Goal: Check status: Check status

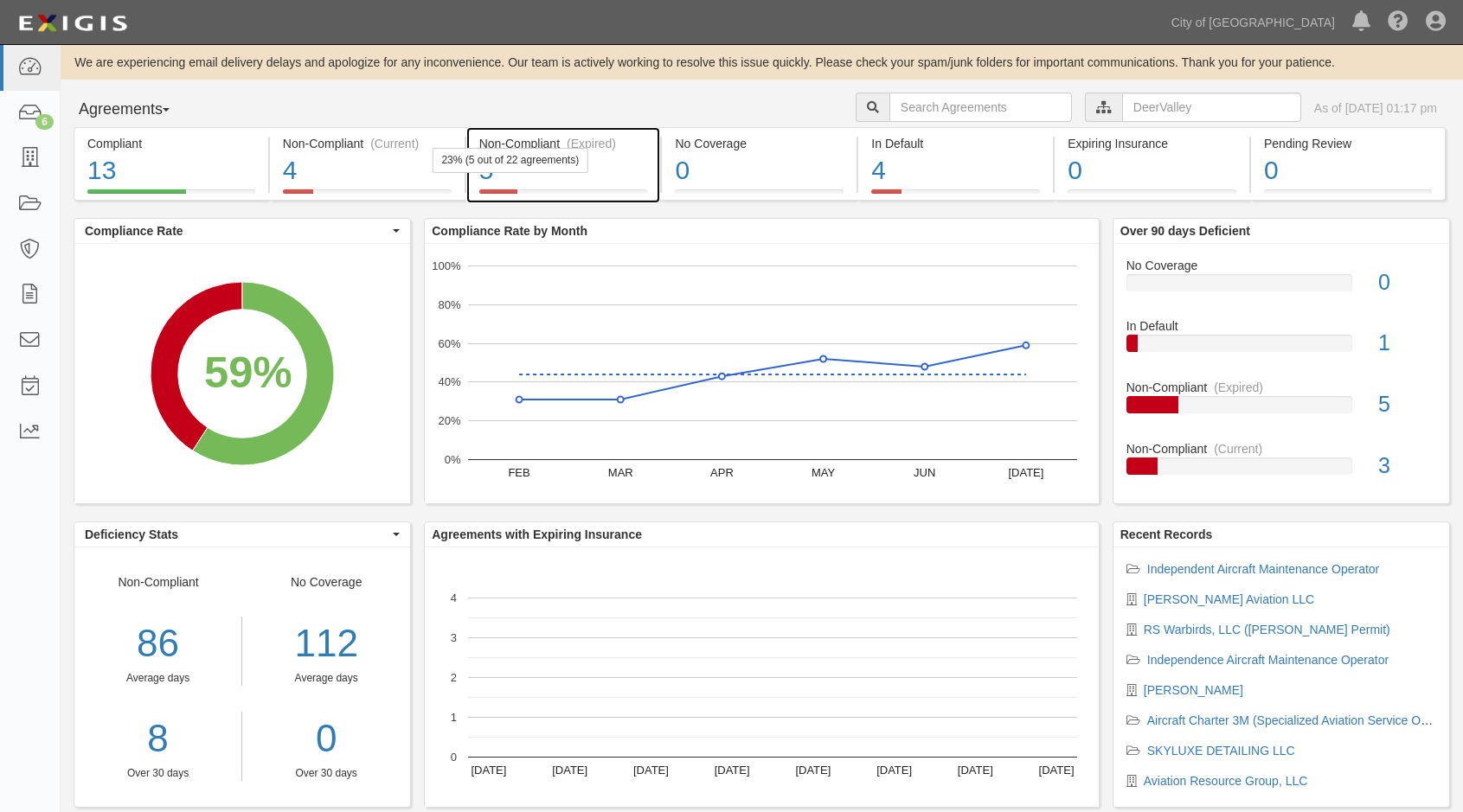
click at [613, 167] on div "5" at bounding box center [564, 171] width 169 height 38
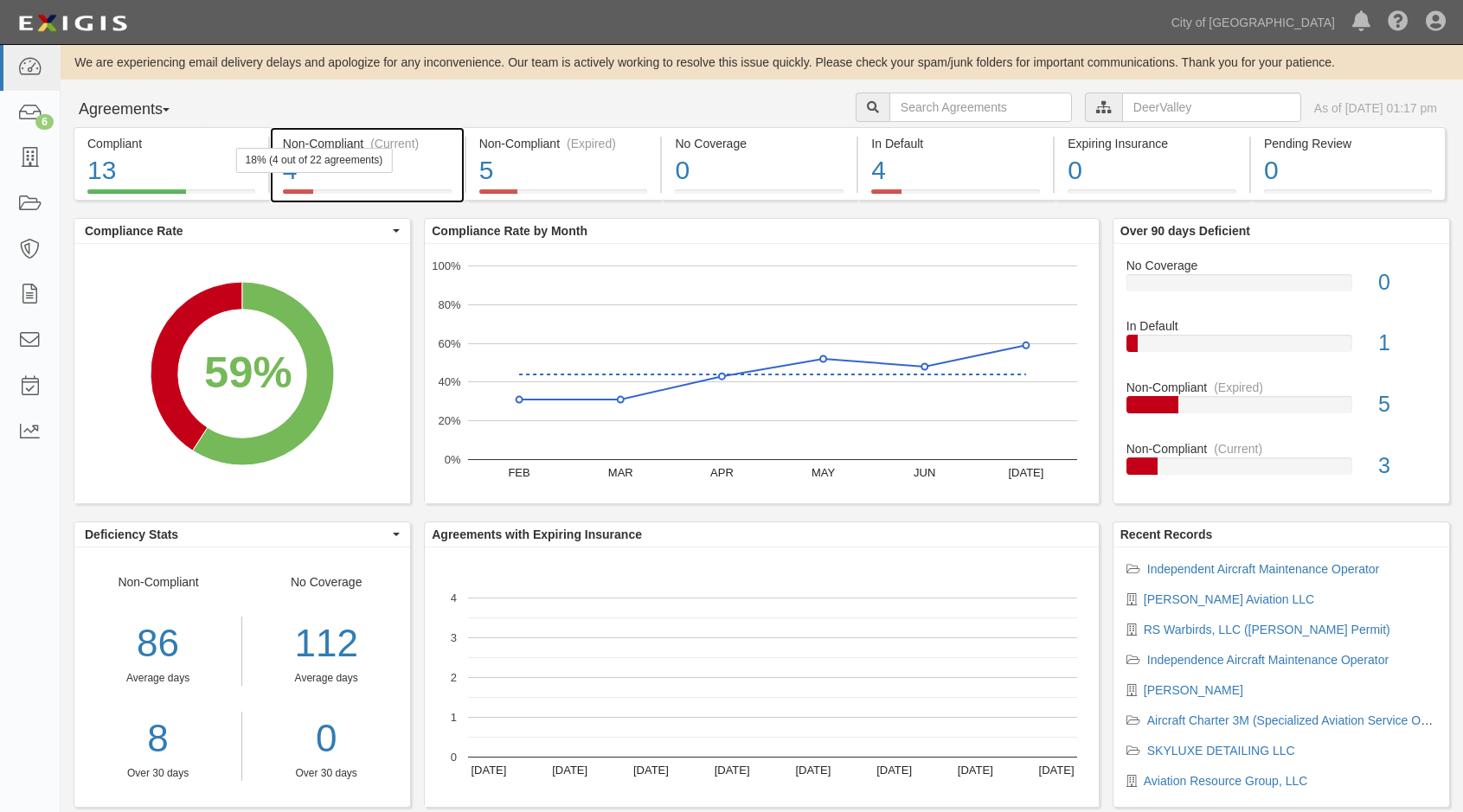
click at [380, 178] on div "4" at bounding box center [367, 171] width 169 height 38
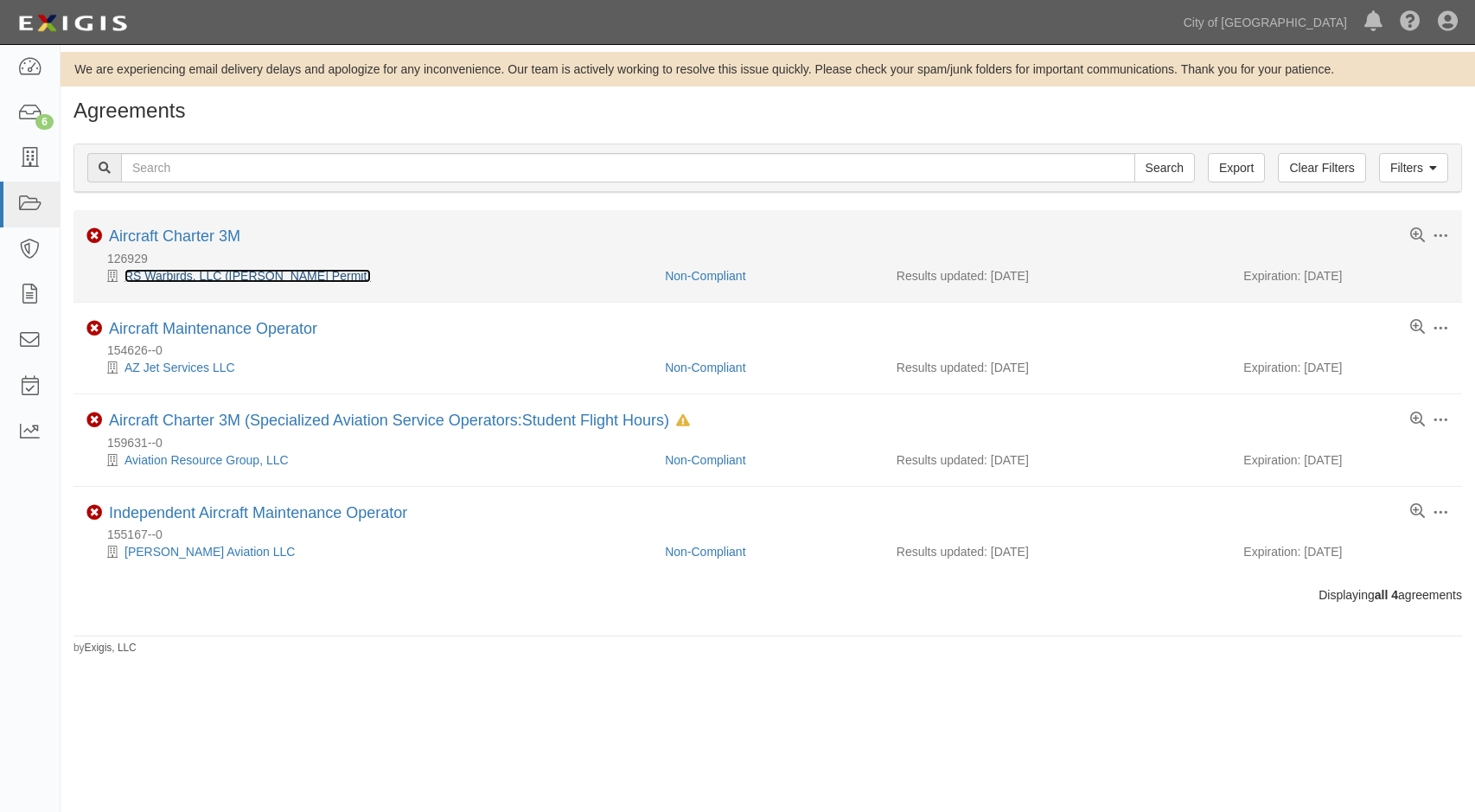
click at [318, 281] on link "RS Warbirds, LLC ([PERSON_NAME] Permit)" at bounding box center [248, 275] width 247 height 13
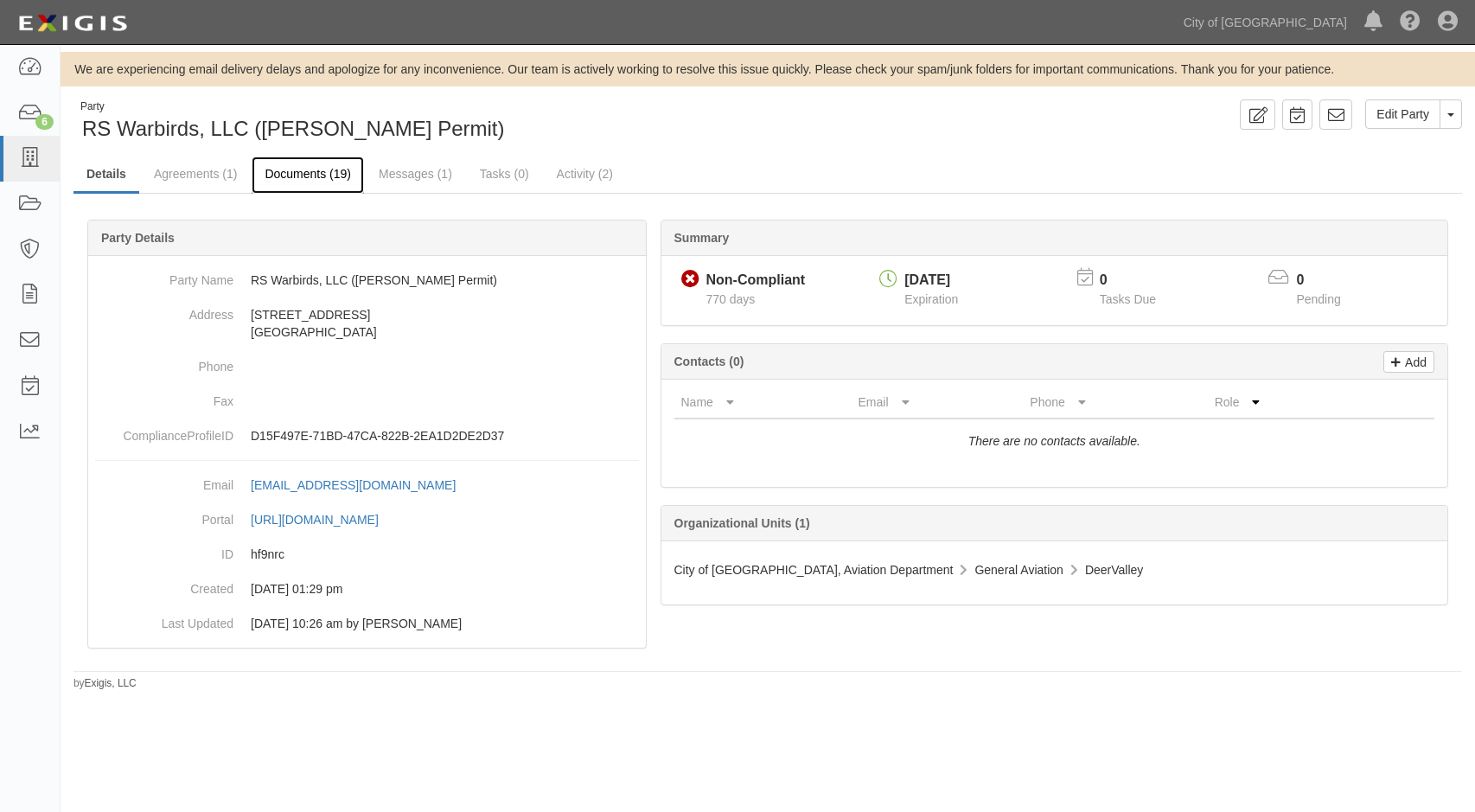
click at [308, 168] on link "Documents (19)" at bounding box center [308, 175] width 113 height 38
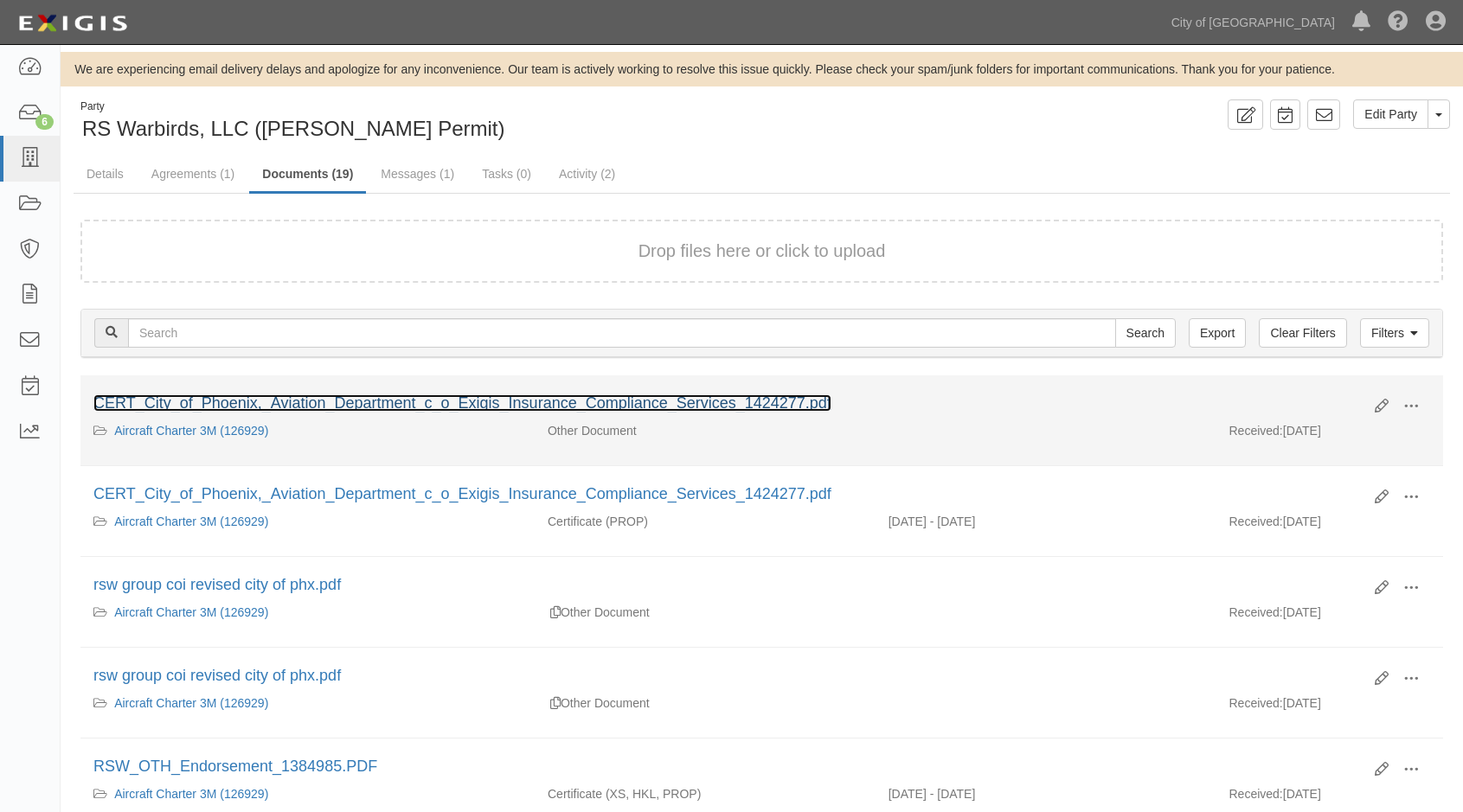
click at [268, 400] on link "CERT_City_of_Phoenix,_Aviation_Department_c_o_Exigis_Insurance_Compliance_Servi…" at bounding box center [462, 402] width 738 height 17
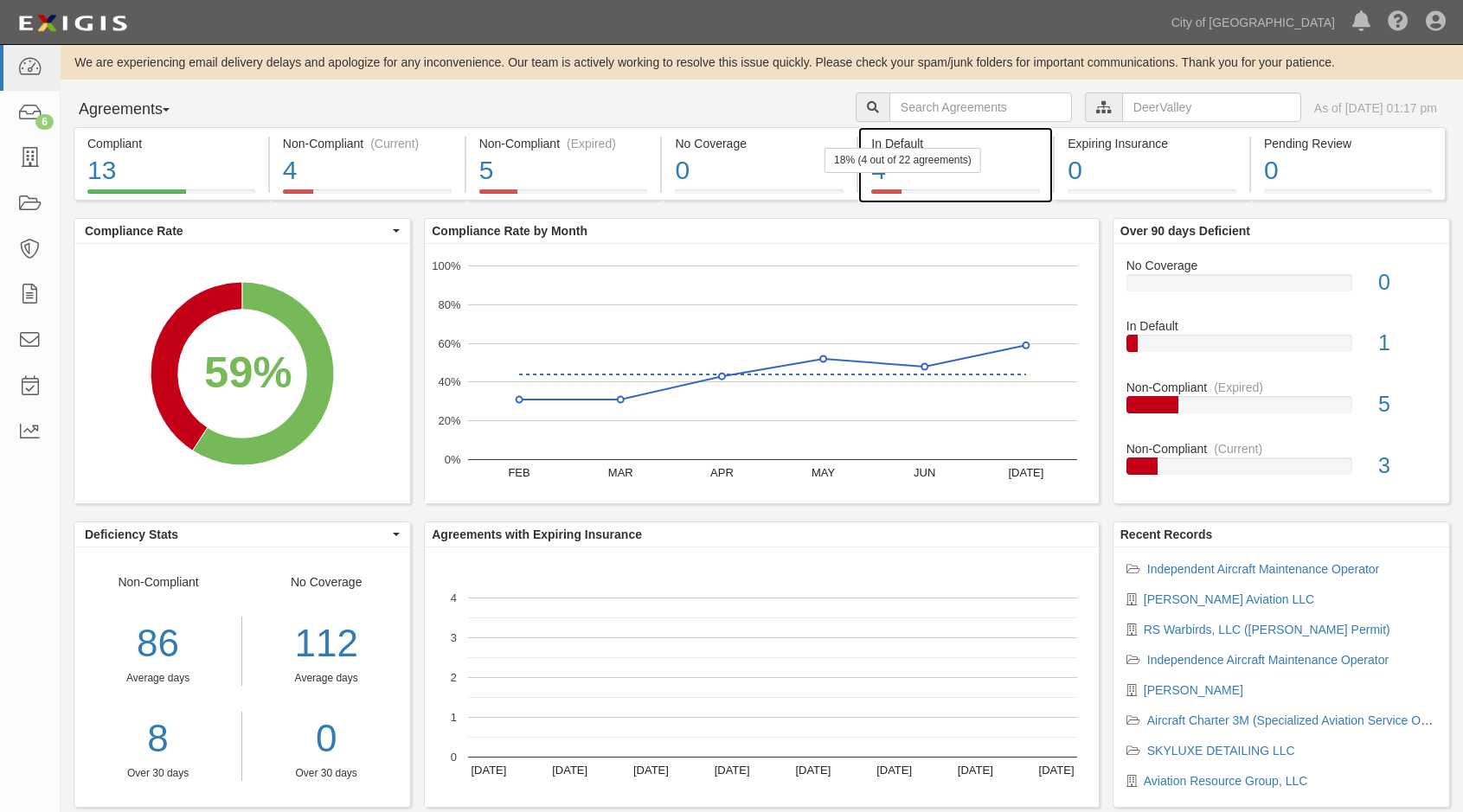
click at [989, 165] on div "4" at bounding box center [955, 171] width 169 height 38
